Goal: Find specific fact: Find specific fact

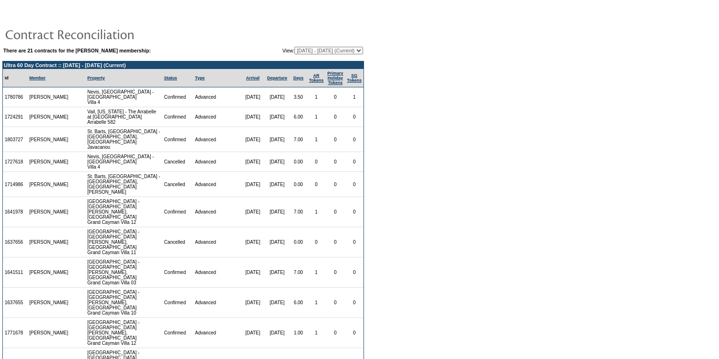
scroll to position [132, 0]
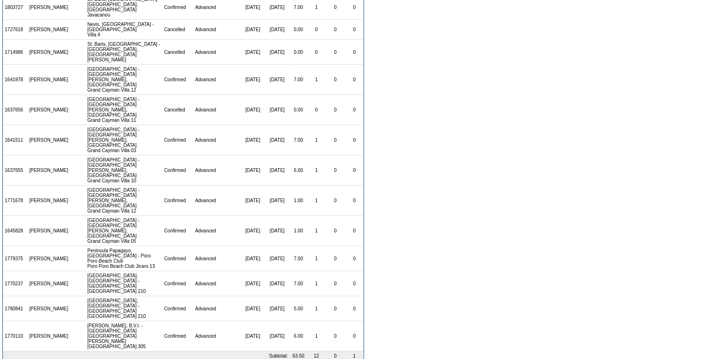
click at [29, 164] on td "[PERSON_NAME]" at bounding box center [48, 171] width 43 height 30
drag, startPoint x: 27, startPoint y: 137, endPoint x: 4, endPoint y: 139, distance: 23.7
click at [4, 139] on tr "1641511 [PERSON_NAME] [GEOGRAPHIC_DATA] - [GEOGRAPHIC_DATA][PERSON_NAME], [GEOG…" at bounding box center [183, 140] width 361 height 30
copy tr "1641511"
drag, startPoint x: 26, startPoint y: 225, endPoint x: 2, endPoint y: 226, distance: 24.1
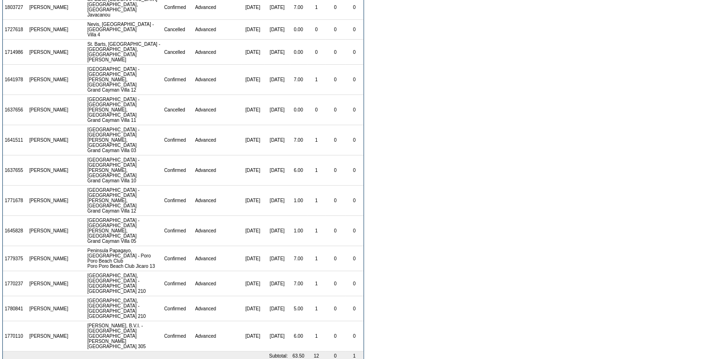
click at [3, 226] on td "1645828" at bounding box center [15, 231] width 25 height 30
drag, startPoint x: 2, startPoint y: 226, endPoint x: 50, endPoint y: 225, distance: 47.3
click at [49, 225] on td "[PERSON_NAME]" at bounding box center [48, 231] width 43 height 30
click at [139, 93] on td "[GEOGRAPHIC_DATA] - [GEOGRAPHIC_DATA][PERSON_NAME], [GEOGRAPHIC_DATA] [GEOGRAPH…" at bounding box center [124, 80] width 77 height 30
click at [144, 226] on td "[GEOGRAPHIC_DATA] - [GEOGRAPHIC_DATA][PERSON_NAME], [GEOGRAPHIC_DATA] [GEOGRAPH…" at bounding box center [124, 231] width 77 height 30
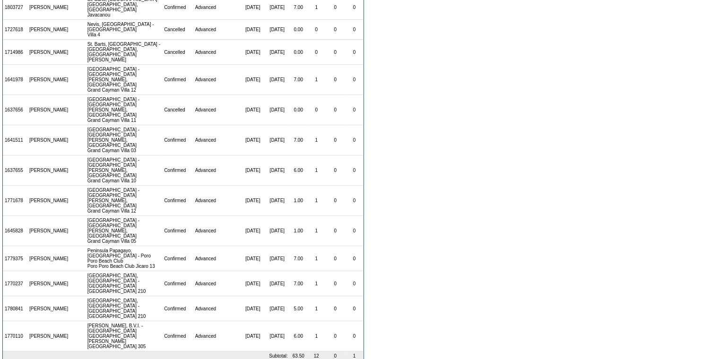
click at [64, 160] on td "[PERSON_NAME]" at bounding box center [48, 171] width 43 height 30
click at [25, 83] on td "1641978" at bounding box center [15, 80] width 25 height 30
drag, startPoint x: 26, startPoint y: 81, endPoint x: 2, endPoint y: 85, distance: 23.9
click at [2, 85] on table "Ultra 60 Day Contract :: [DATE] - [DATE] (Current) Id Member Property Status Ty…" at bounding box center [183, 154] width 362 height 451
copy td "1641978"
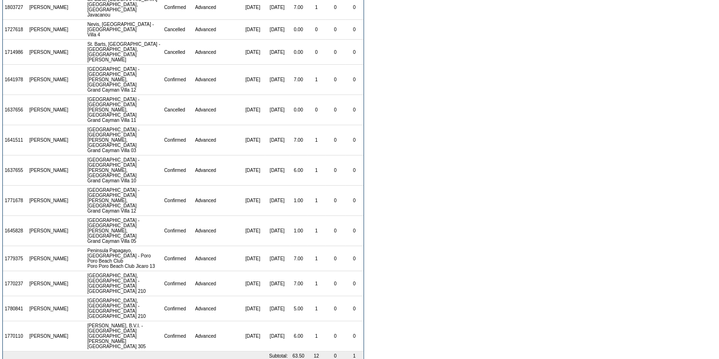
drag, startPoint x: 67, startPoint y: 294, endPoint x: 77, endPoint y: 280, distance: 17.0
click at [70, 294] on td at bounding box center [77, 283] width 15 height 25
drag, startPoint x: 26, startPoint y: 195, endPoint x: 4, endPoint y: 198, distance: 22.9
click at [4, 198] on td "1771678" at bounding box center [15, 201] width 25 height 30
copy td "1771678"
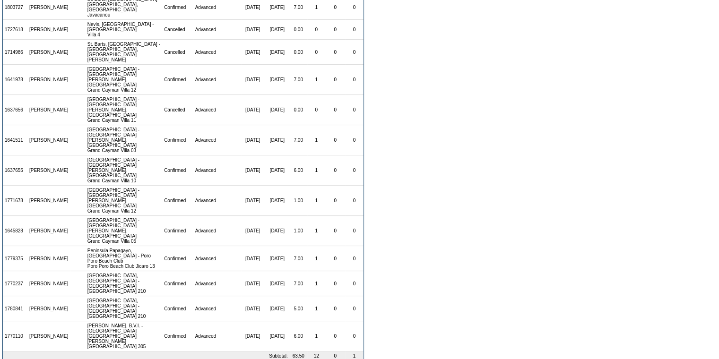
drag, startPoint x: 26, startPoint y: 82, endPoint x: 2, endPoint y: 86, distance: 24.5
click at [3, 86] on td "1641978" at bounding box center [15, 80] width 25 height 30
copy td "1641978"
drag, startPoint x: 25, startPoint y: 139, endPoint x: 4, endPoint y: 146, distance: 21.7
click at [4, 146] on td "1641511" at bounding box center [15, 140] width 25 height 30
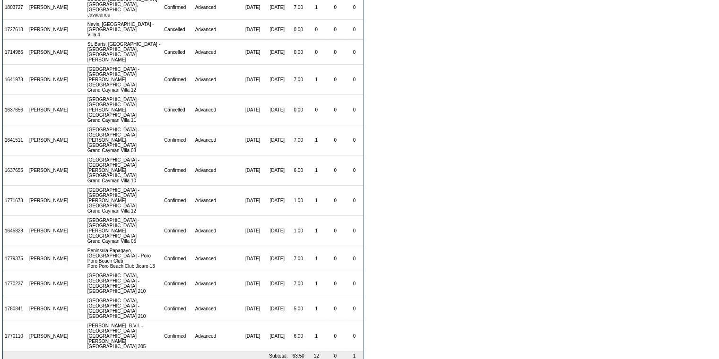
copy td "1641511"
